Goal: Check status: Check status

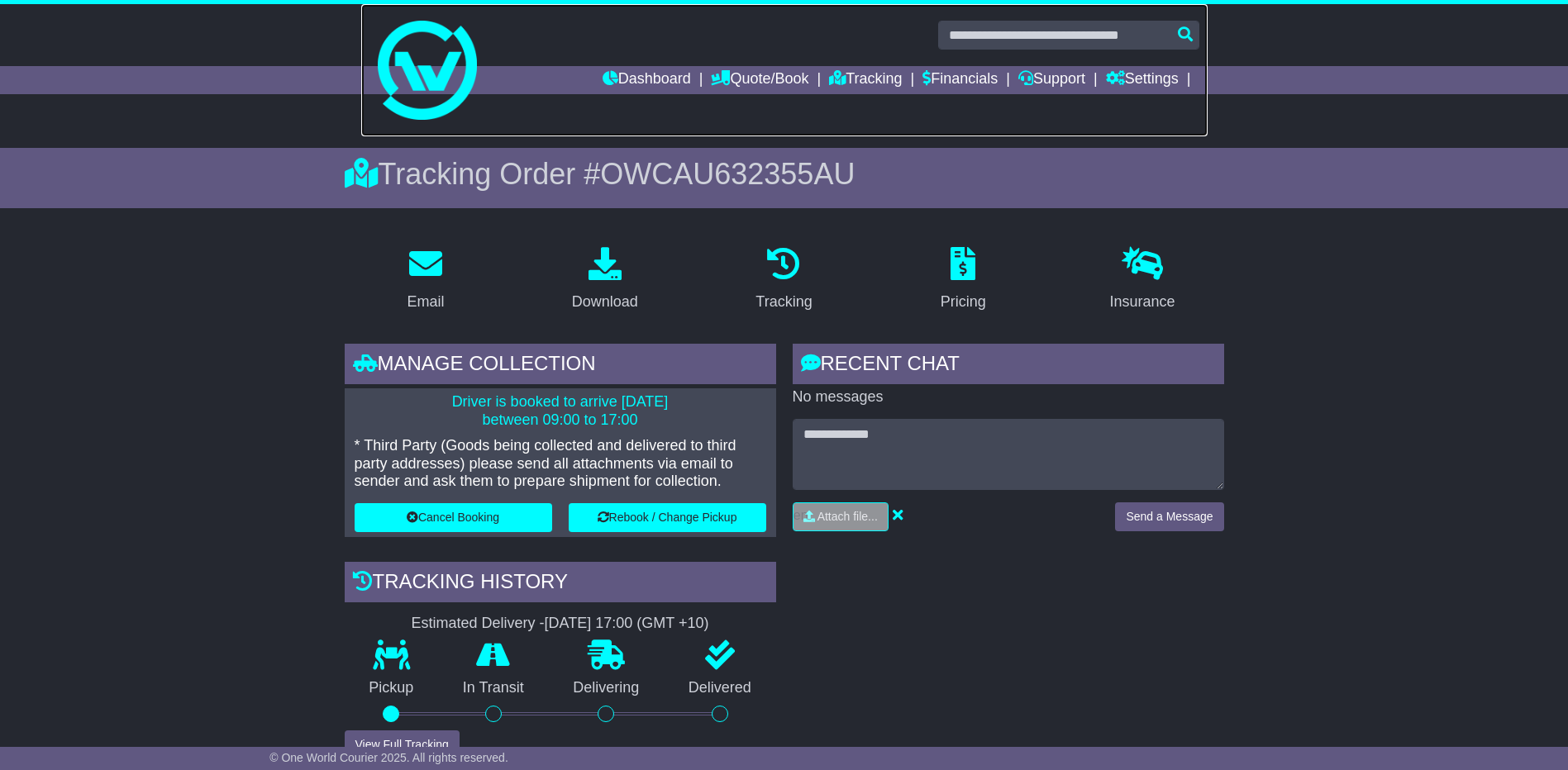
click at [428, 109] on img at bounding box center [427, 70] width 99 height 99
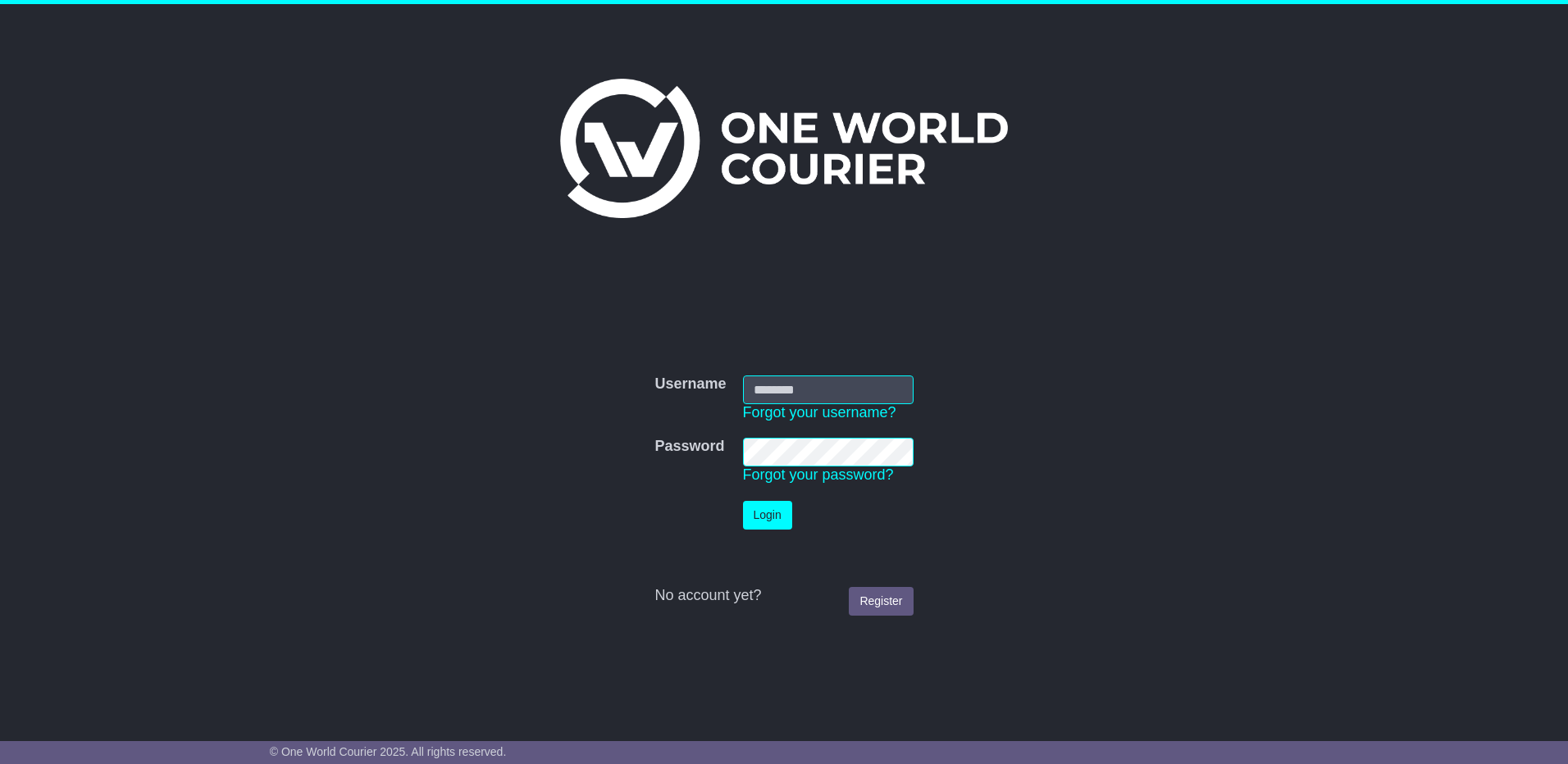
type input "**********"
click at [772, 509] on button "Login" at bounding box center [768, 515] width 49 height 28
